Goal: Task Accomplishment & Management: Use online tool/utility

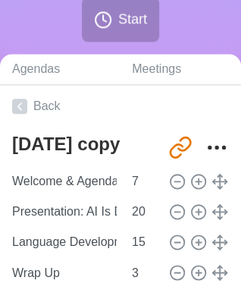
scroll to position [269, 0]
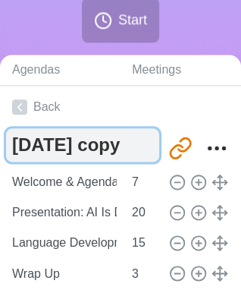
click at [141, 146] on textarea "[DATE] copy" at bounding box center [82, 144] width 153 height 33
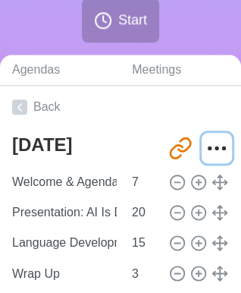
click at [210, 140] on icon "More" at bounding box center [217, 148] width 24 height 24
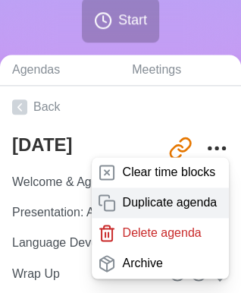
click at [161, 196] on p "Duplicate agenda" at bounding box center [169, 203] width 95 height 18
type textarea "[DATE] copy"
type input "[URL][DOMAIN_NAME]"
type textarea "[DATE]"
type input "[URL][DOMAIN_NAME]"
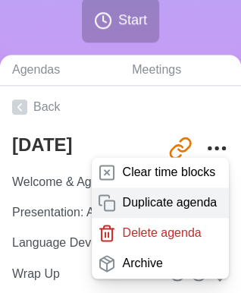
type textarea "[DATE] copy"
type input "[URL][DOMAIN_NAME]"
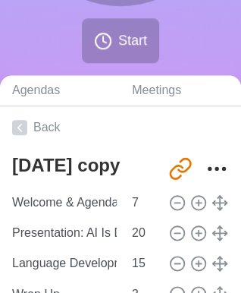
scroll to position [249, 0]
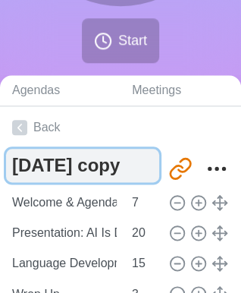
click at [141, 165] on textarea "[DATE] copy" at bounding box center [82, 165] width 153 height 33
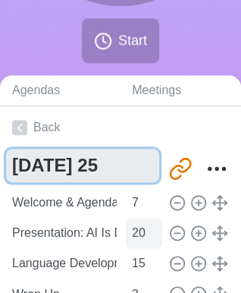
type textarea "[DATE] 25"
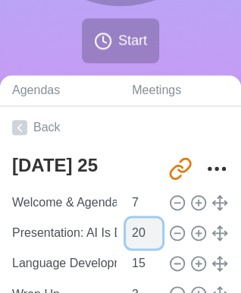
click at [129, 234] on input "20" at bounding box center [144, 233] width 36 height 30
type input "60"
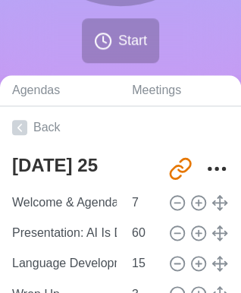
click at [173, 250] on div "Language Development: Vocab or Grammar 15" at bounding box center [120, 263] width 229 height 30
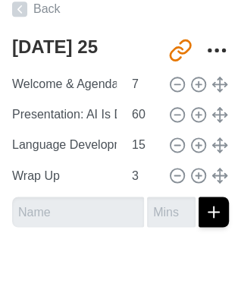
scroll to position [369, 0]
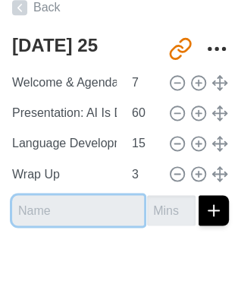
click at [57, 203] on input "text" at bounding box center [78, 210] width 132 height 30
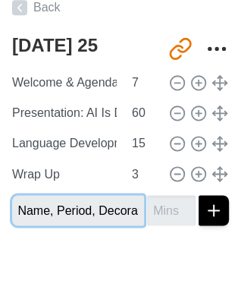
scroll to position [0, 64]
type input "Journals: Name, Period, Decorate"
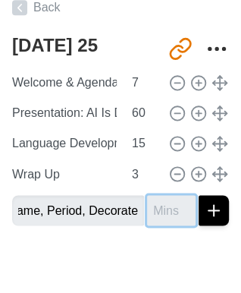
scroll to position [0, 0]
click at [158, 203] on input "number" at bounding box center [171, 210] width 49 height 30
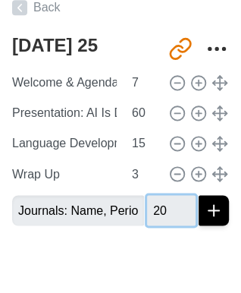
type input "20"
click at [203, 248] on div at bounding box center [120, 268] width 241 height 61
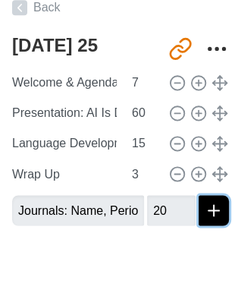
click at [205, 210] on icon "submit" at bounding box center [214, 210] width 18 height 18
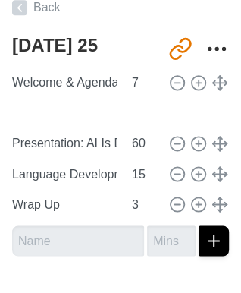
type input "Journals: Name, Period, Decorate"
type input "20"
type input "Presentation: AI Is Demolishing My Education: Prepare presentations to present …"
type input "60"
type input "Language Development: Vocab or Grammar"
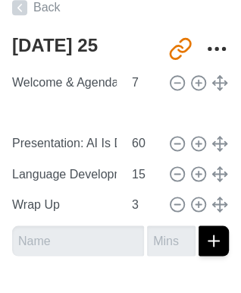
type input "15"
type input "Wrap Up"
type input "3"
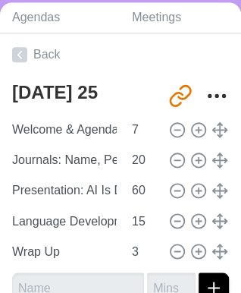
scroll to position [323, 0]
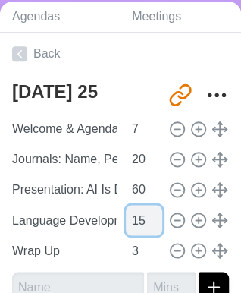
click at [137, 214] on input "15" at bounding box center [144, 220] width 36 height 30
type input "1"
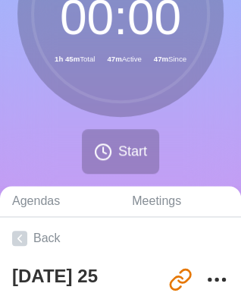
scroll to position [137, 0]
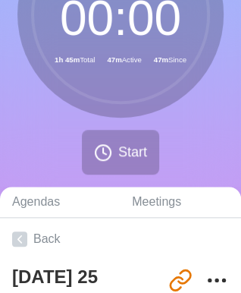
type input "5"
click at [212, 80] on div "Finished 00 : 00 1h 35m Total 47m Active 47m Since" at bounding box center [120, 14] width 206 height 206
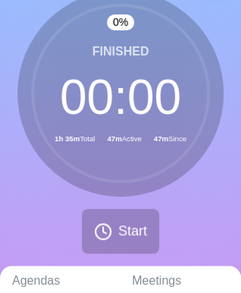
scroll to position [0, 0]
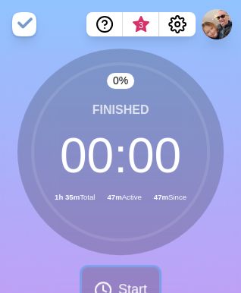
click at [120, 285] on span "Start" at bounding box center [132, 289] width 29 height 20
